Goal: Book appointment/travel/reservation

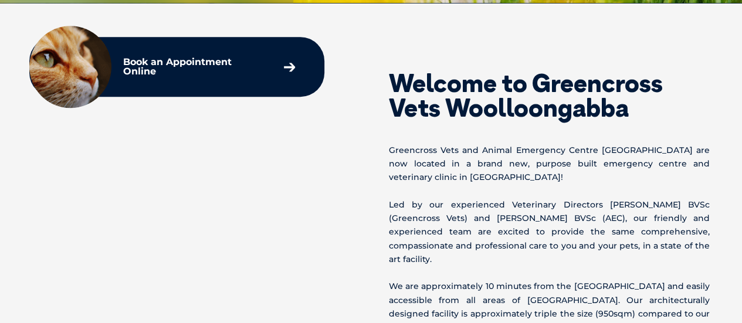
scroll to position [451, 0]
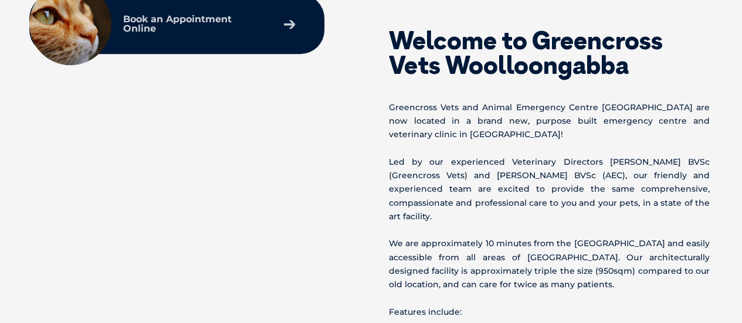
click at [188, 28] on p "Book an Appointment Online" at bounding box center [193, 24] width 140 height 19
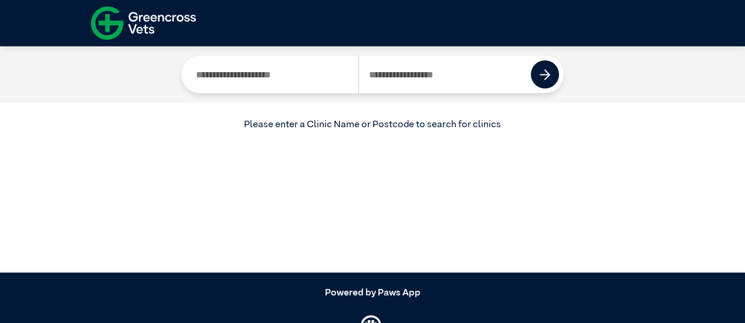
click at [372, 76] on input "Search by Postcode" at bounding box center [444, 75] width 173 height 38
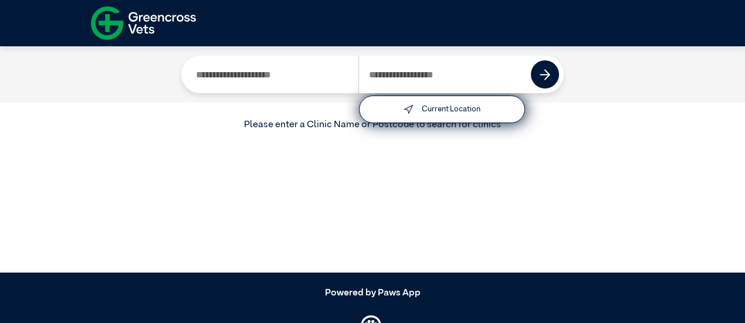
click at [296, 69] on input "Search by Clinic Name" at bounding box center [272, 75] width 172 height 38
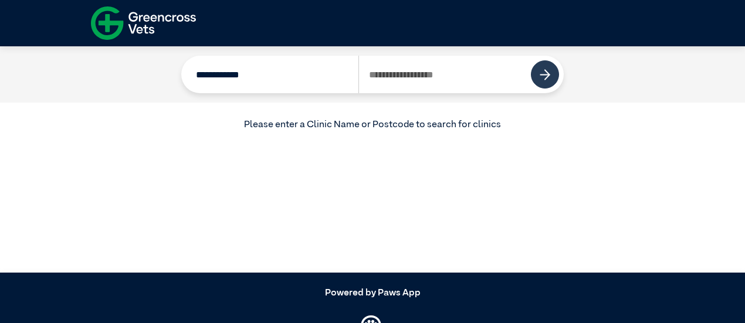
type input "**********"
click at [548, 79] on img at bounding box center [545, 74] width 11 height 11
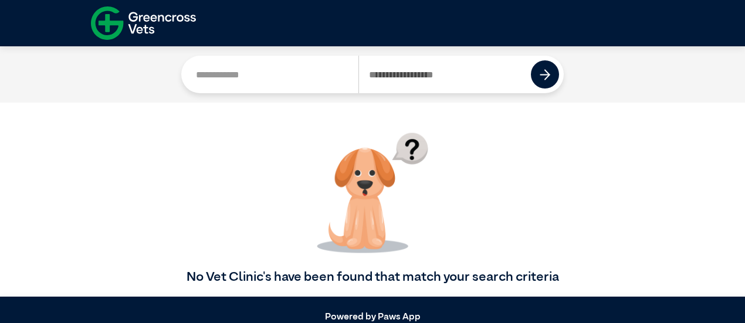
click at [417, 72] on input "Search by Postcode" at bounding box center [444, 75] width 173 height 38
type input "****"
click at [549, 83] on button at bounding box center [545, 74] width 28 height 28
click at [135, 22] on img at bounding box center [143, 23] width 105 height 40
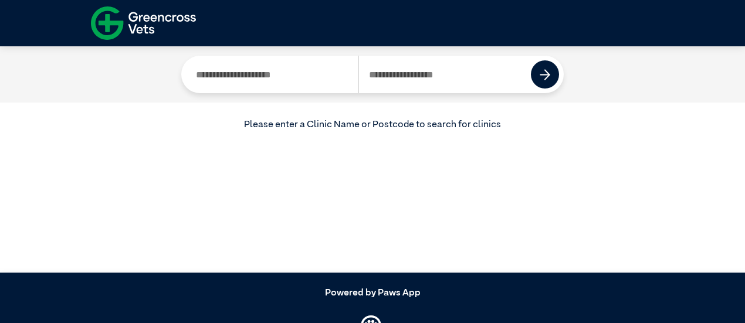
click at [135, 20] on img at bounding box center [143, 23] width 105 height 40
